Goal: Browse casually

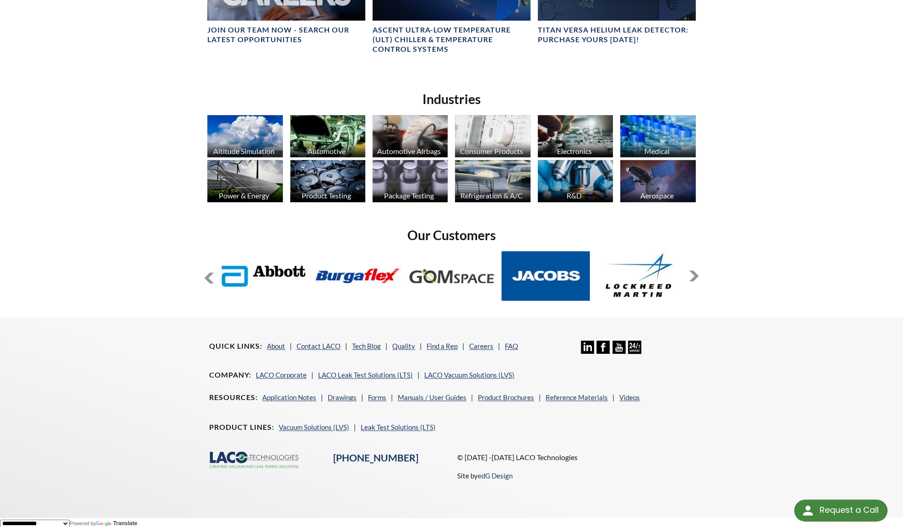
scroll to position [645, 0]
click at [697, 274] on button at bounding box center [694, 275] width 11 height 11
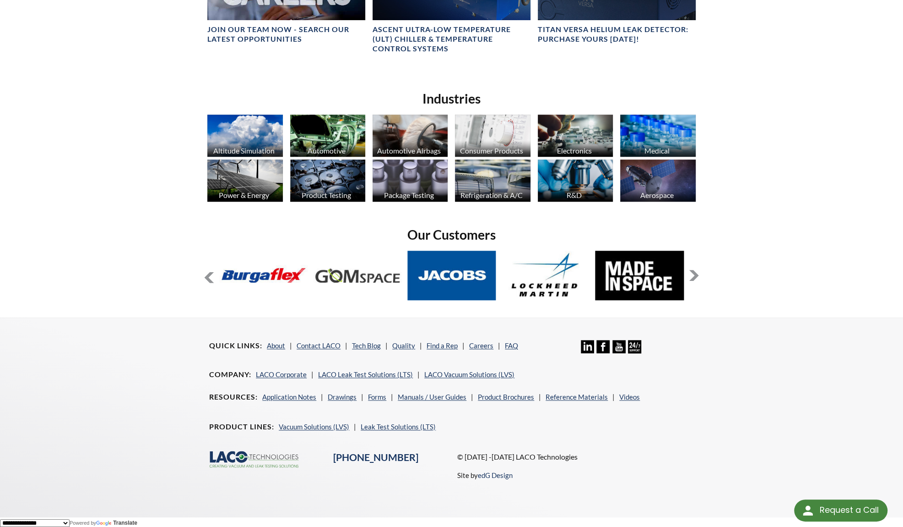
click at [697, 274] on button at bounding box center [694, 275] width 11 height 11
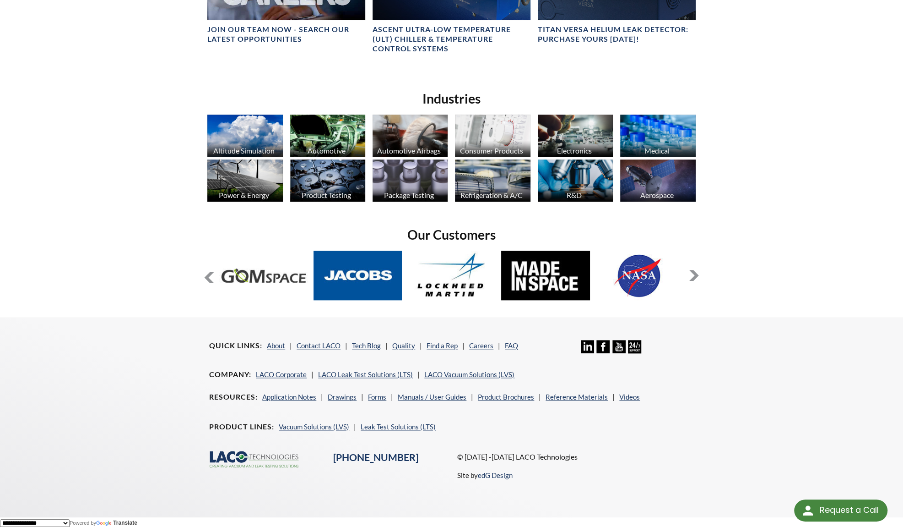
click at [697, 274] on button at bounding box center [694, 275] width 11 height 11
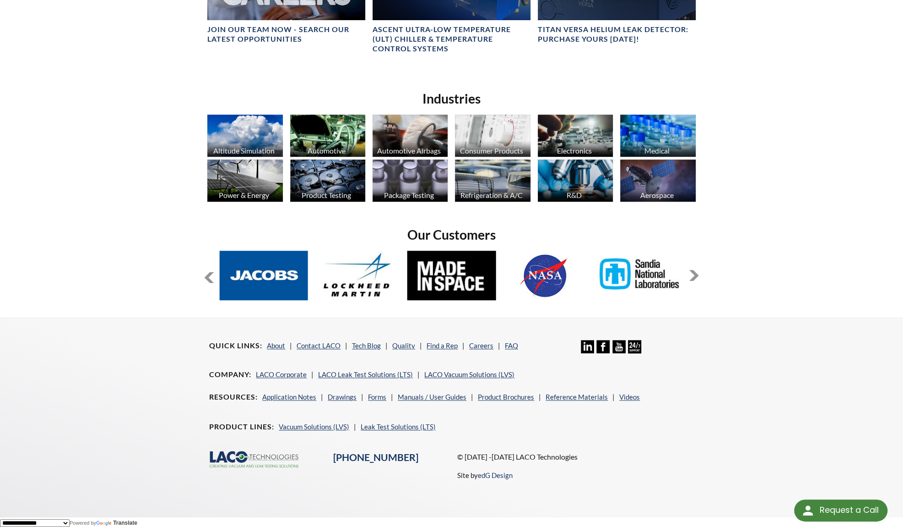
click at [697, 274] on button at bounding box center [694, 275] width 11 height 11
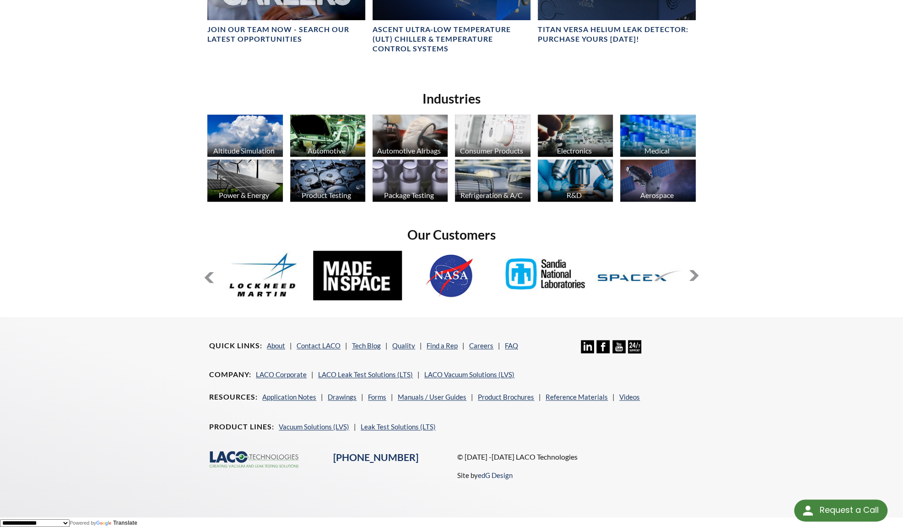
click at [697, 274] on button at bounding box center [694, 275] width 11 height 11
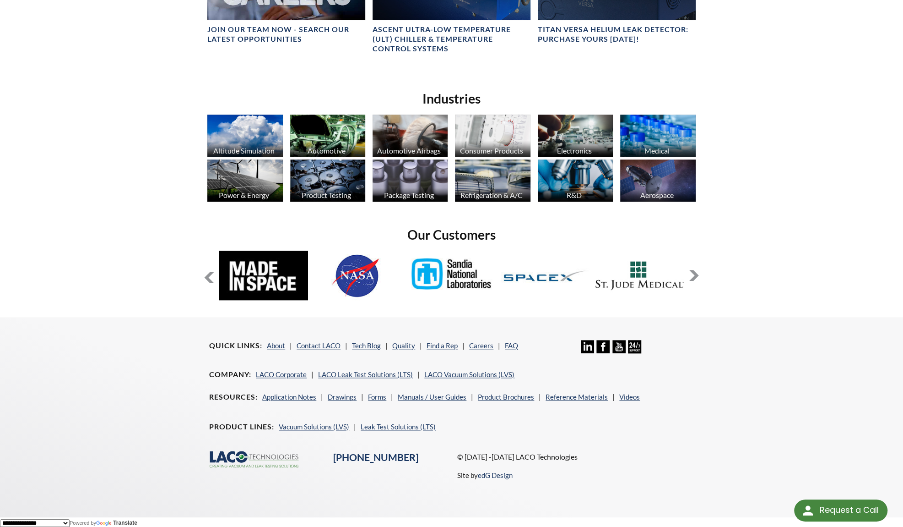
click at [697, 274] on button at bounding box center [694, 275] width 11 height 11
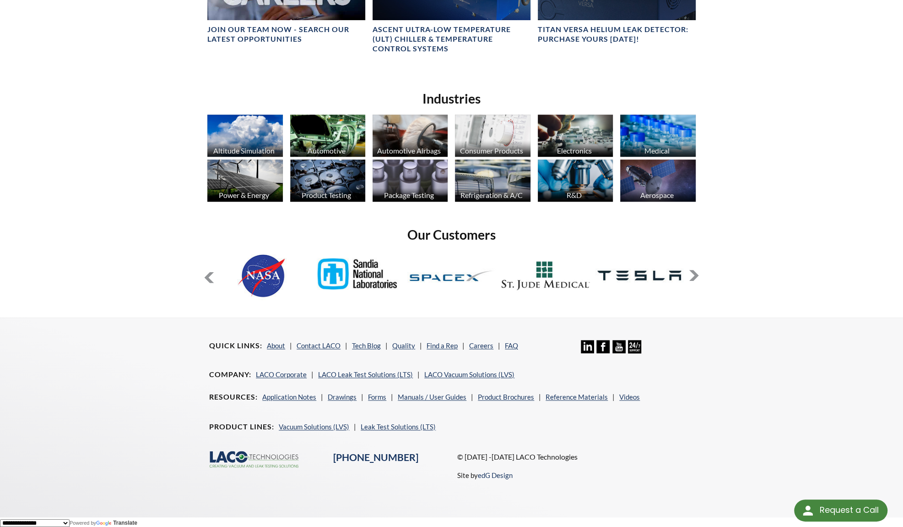
click at [697, 274] on button at bounding box center [694, 275] width 11 height 11
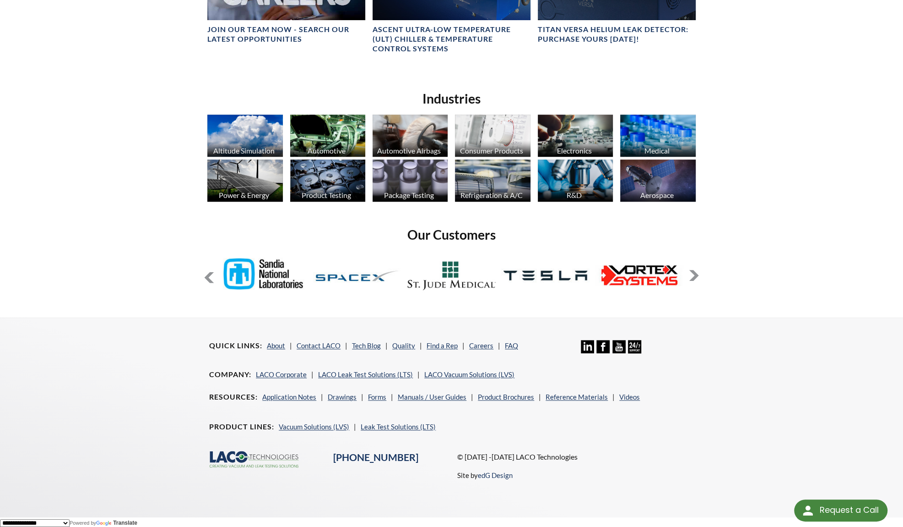
click at [697, 274] on button at bounding box center [694, 275] width 11 height 11
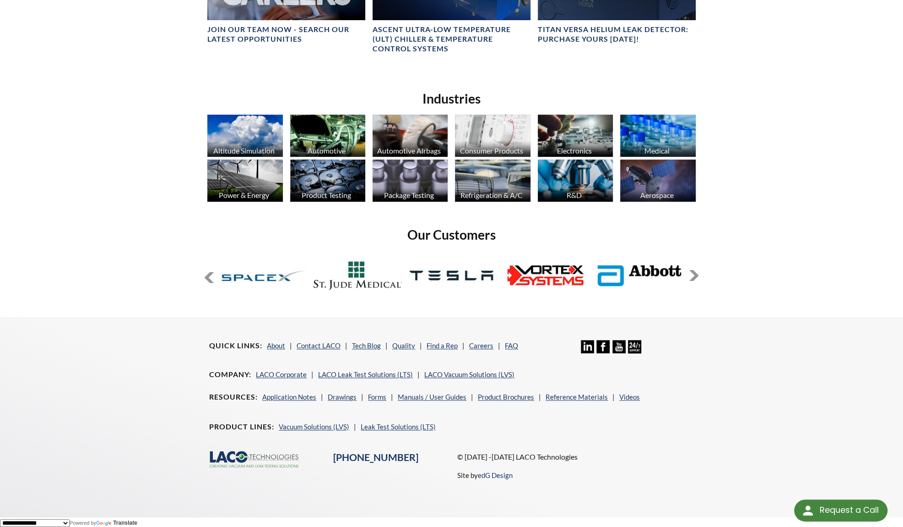
click at [697, 274] on button at bounding box center [694, 275] width 11 height 11
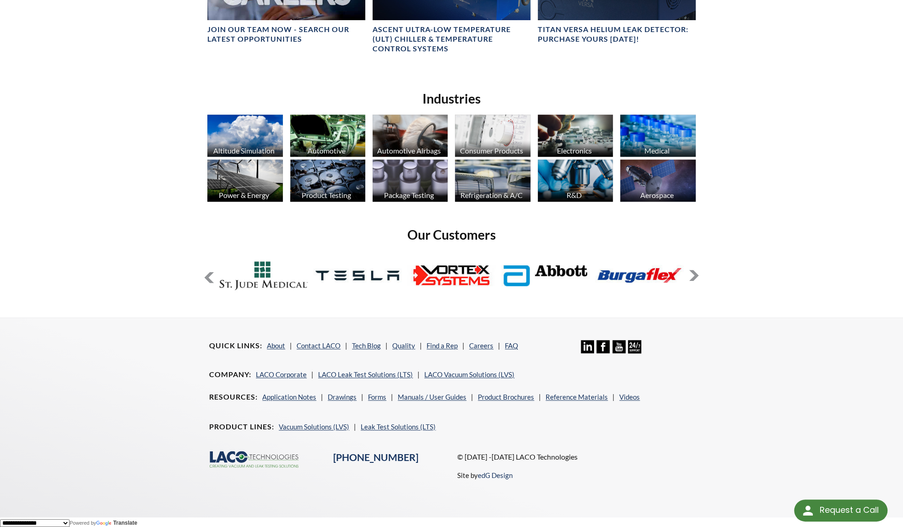
click at [697, 274] on button at bounding box center [694, 275] width 11 height 11
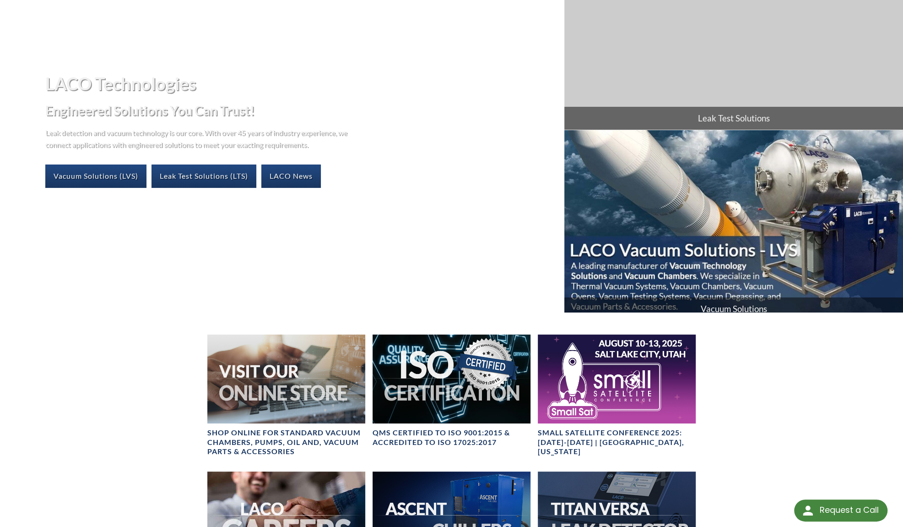
scroll to position [0, 0]
